Goal: Find specific page/section: Find specific page/section

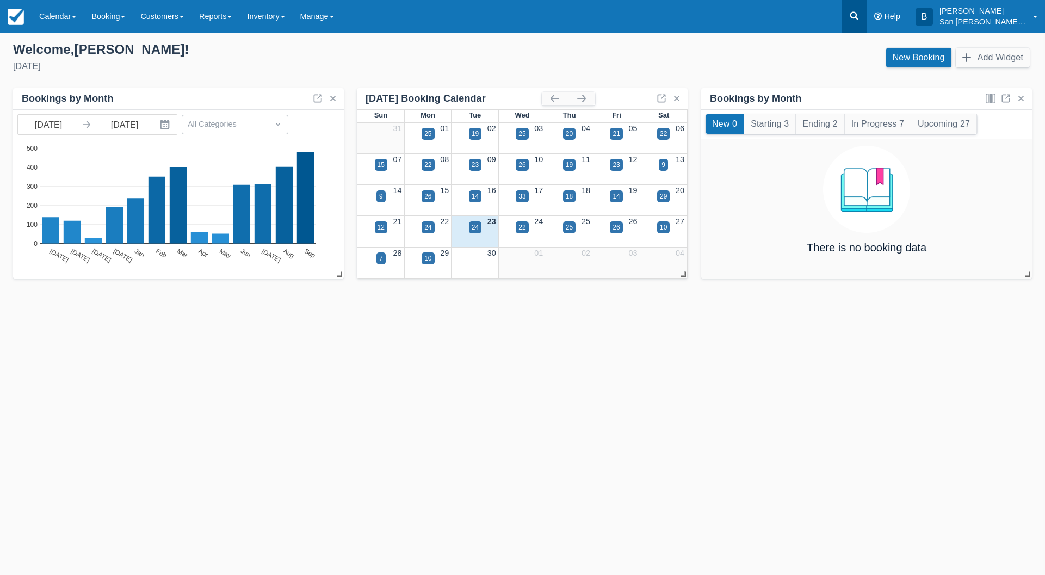
click at [857, 12] on icon at bounding box center [854, 15] width 11 height 11
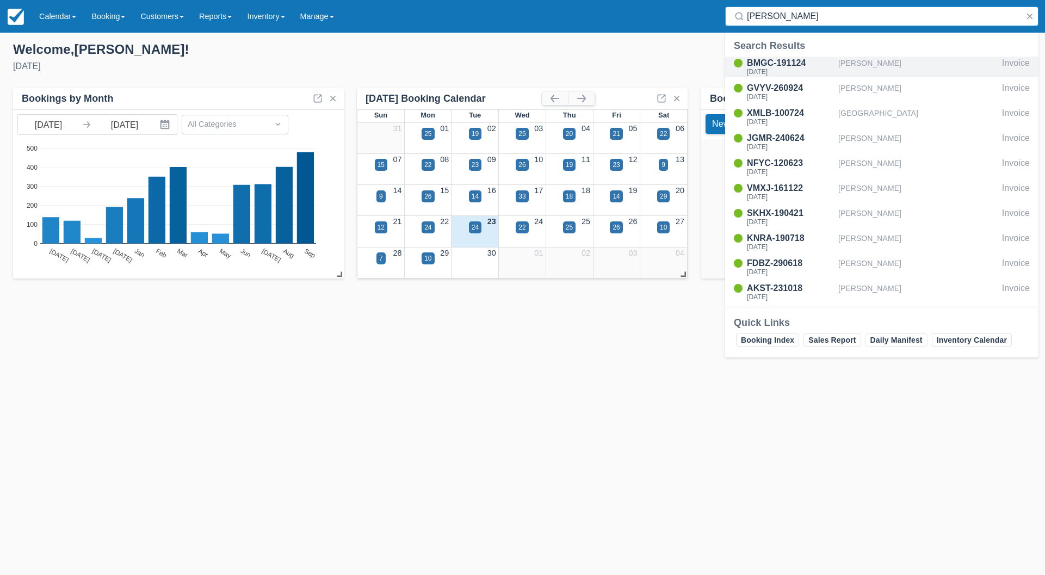
type input "barb"
click at [769, 67] on div "BMGC-191124" at bounding box center [790, 63] width 87 height 13
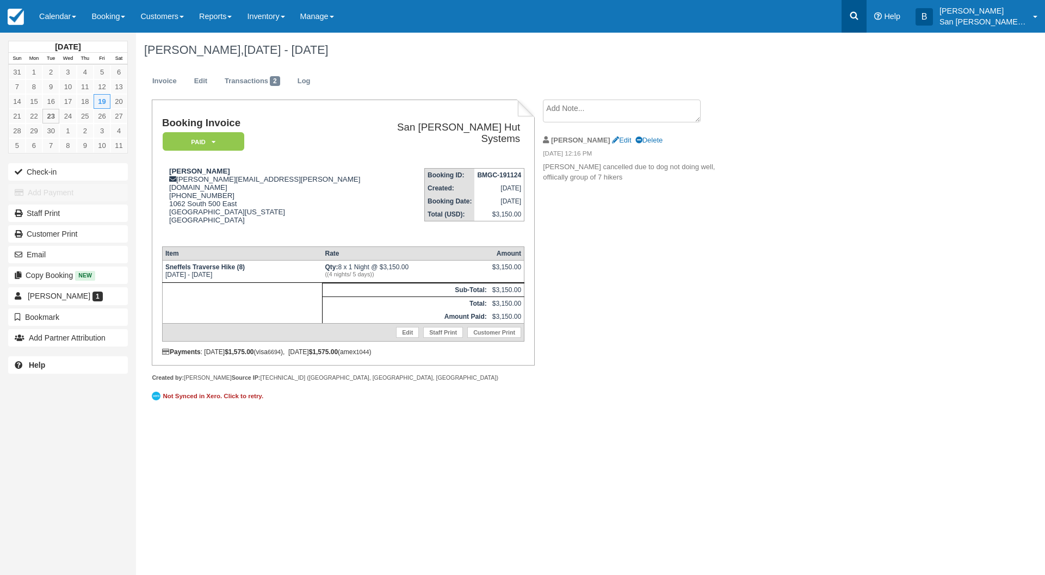
click at [859, 15] on icon at bounding box center [854, 15] width 11 height 11
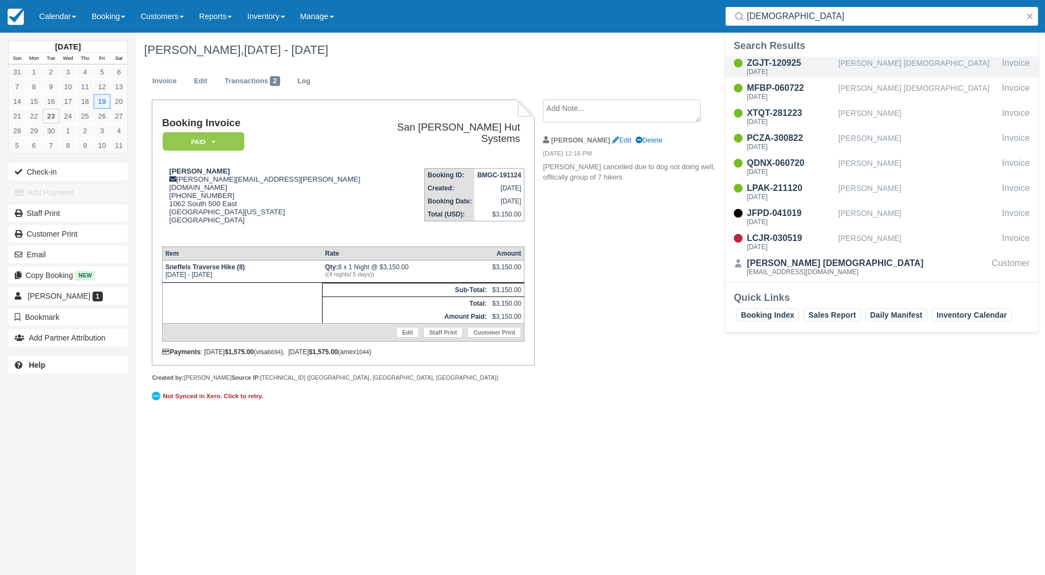
type input "[DEMOGRAPHIC_DATA]"
click at [775, 67] on div "ZGJT-120925" at bounding box center [790, 63] width 87 height 13
